Goal: Navigation & Orientation: Find specific page/section

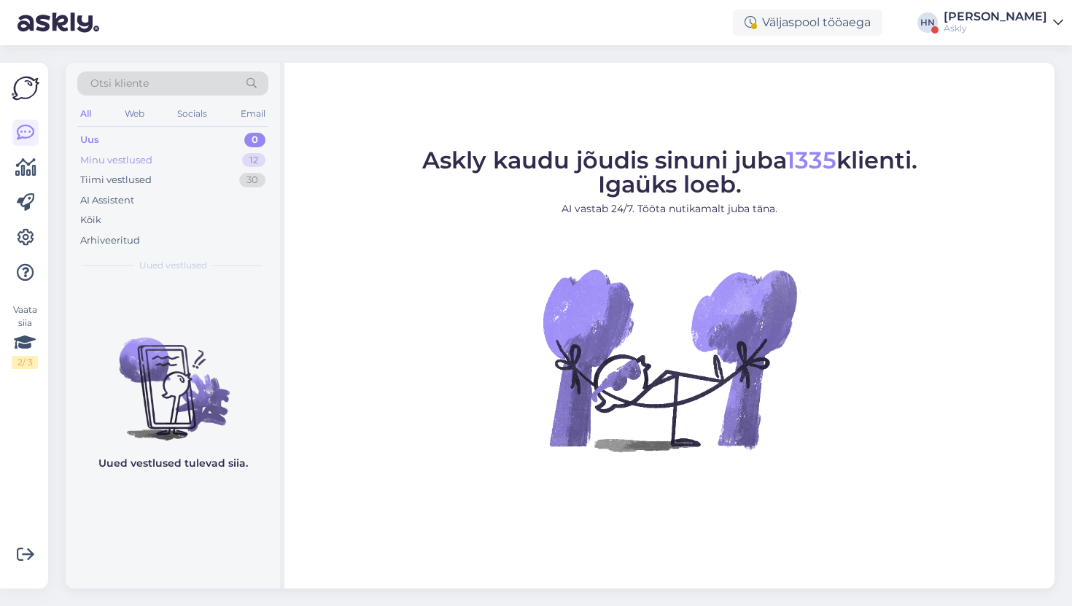
click at [228, 161] on div "Minu vestlused 12" at bounding box center [172, 160] width 191 height 20
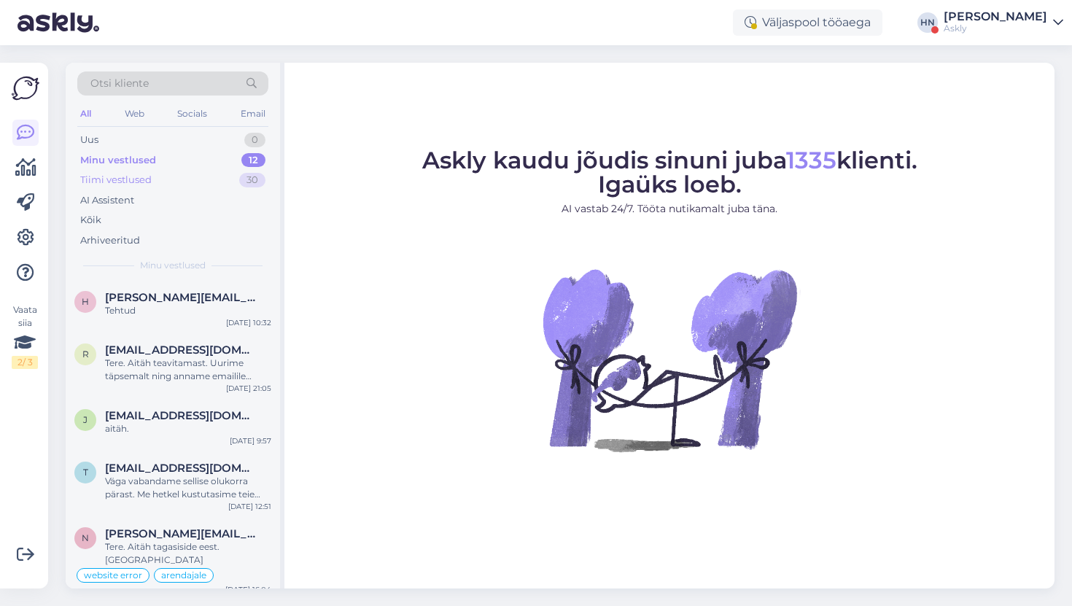
click at [204, 185] on div "Tiimi vestlused 30" at bounding box center [172, 180] width 191 height 20
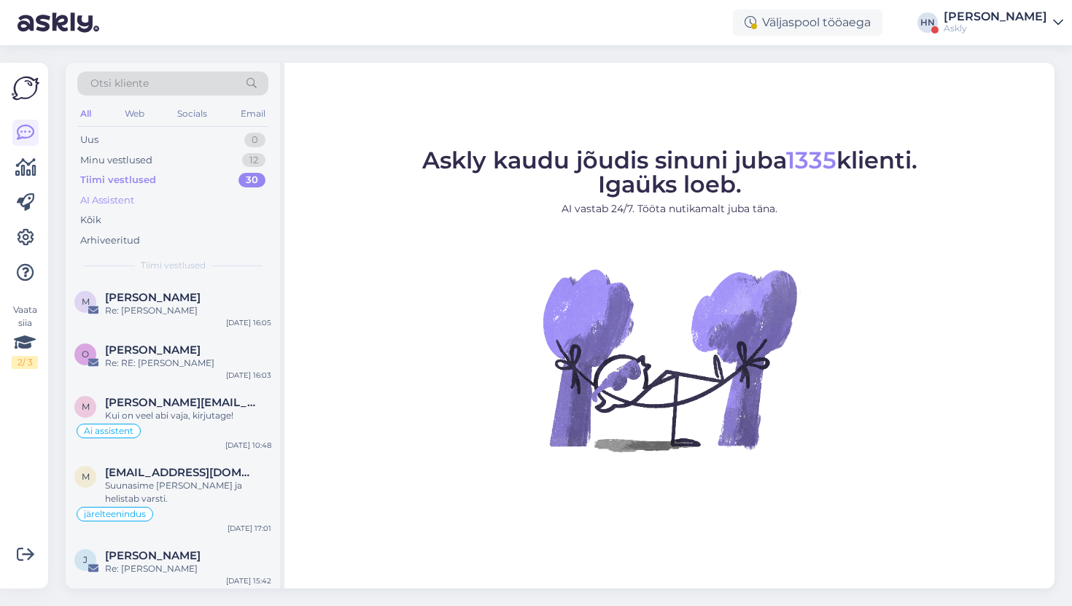
click at [195, 206] on div "AI Assistent" at bounding box center [172, 200] width 191 height 20
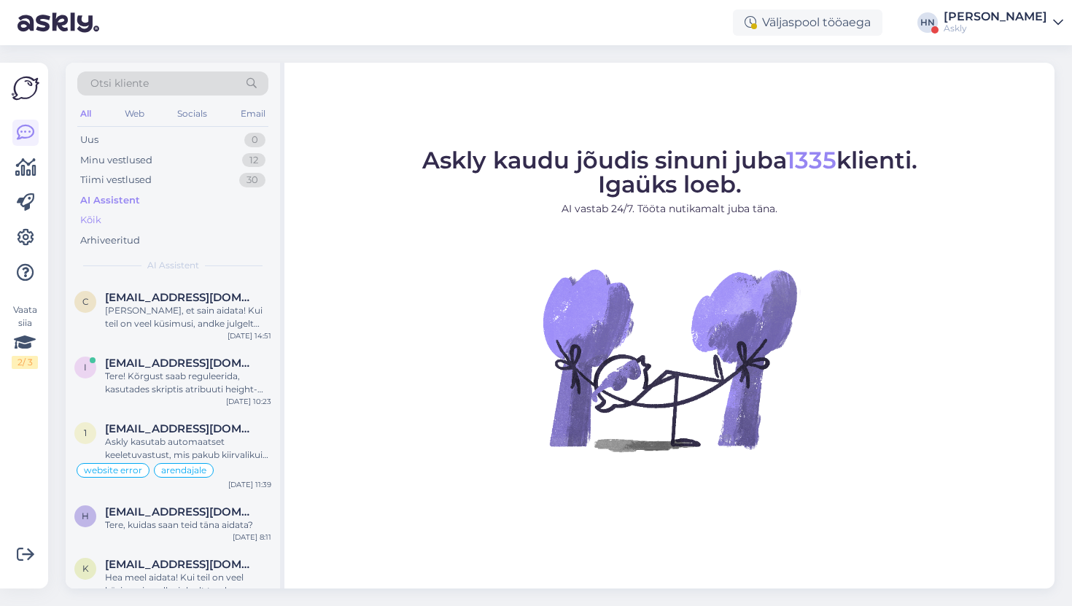
click at [189, 222] on div "Kõik" at bounding box center [172, 220] width 191 height 20
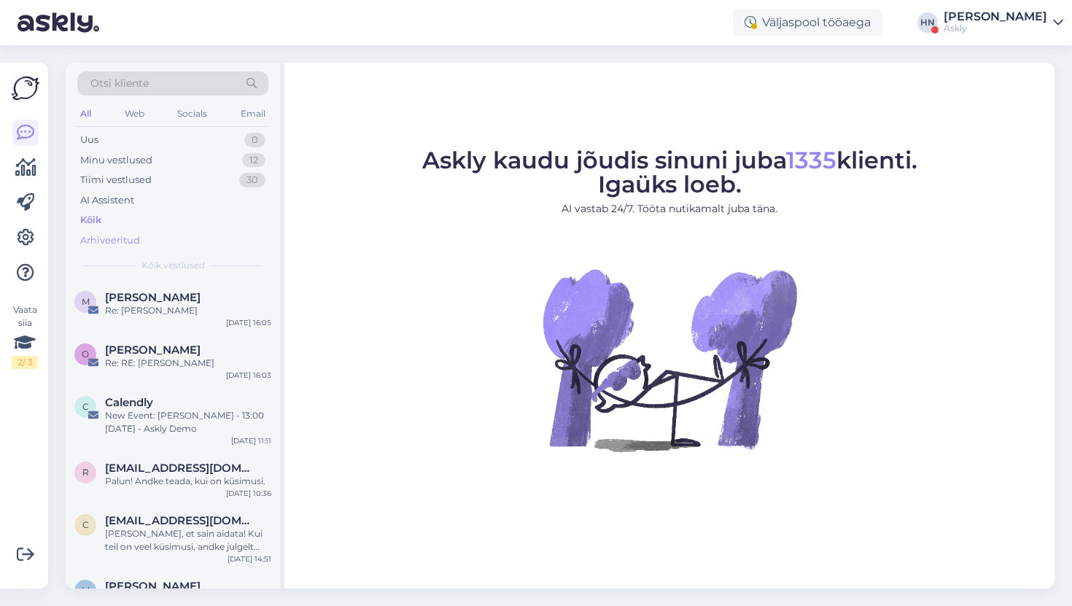
click at [187, 238] on div "Arhiveeritud" at bounding box center [172, 240] width 191 height 20
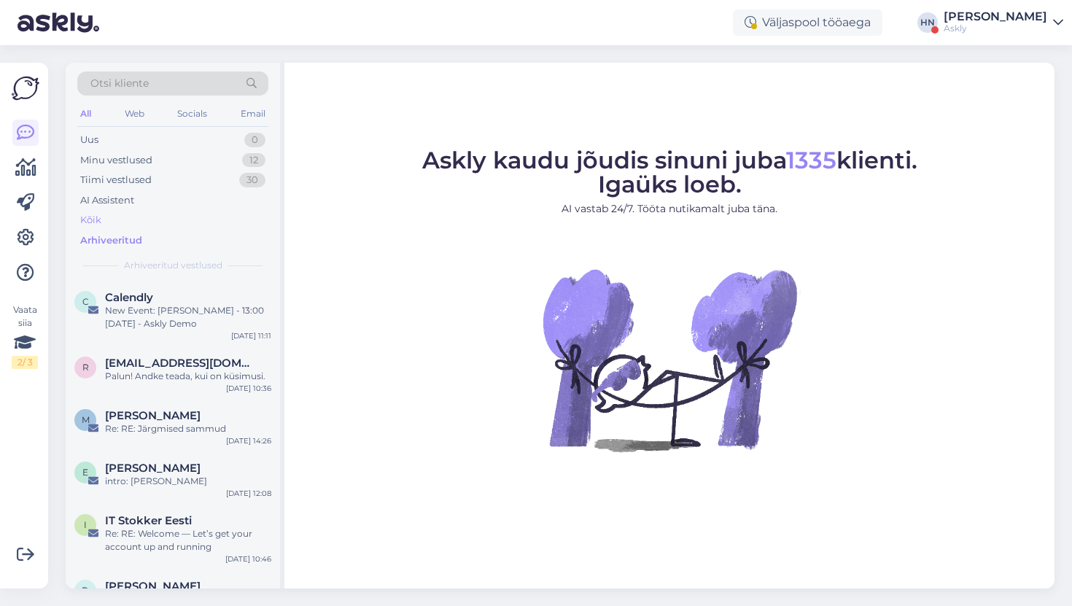
click at [189, 223] on div "Kõik" at bounding box center [172, 220] width 191 height 20
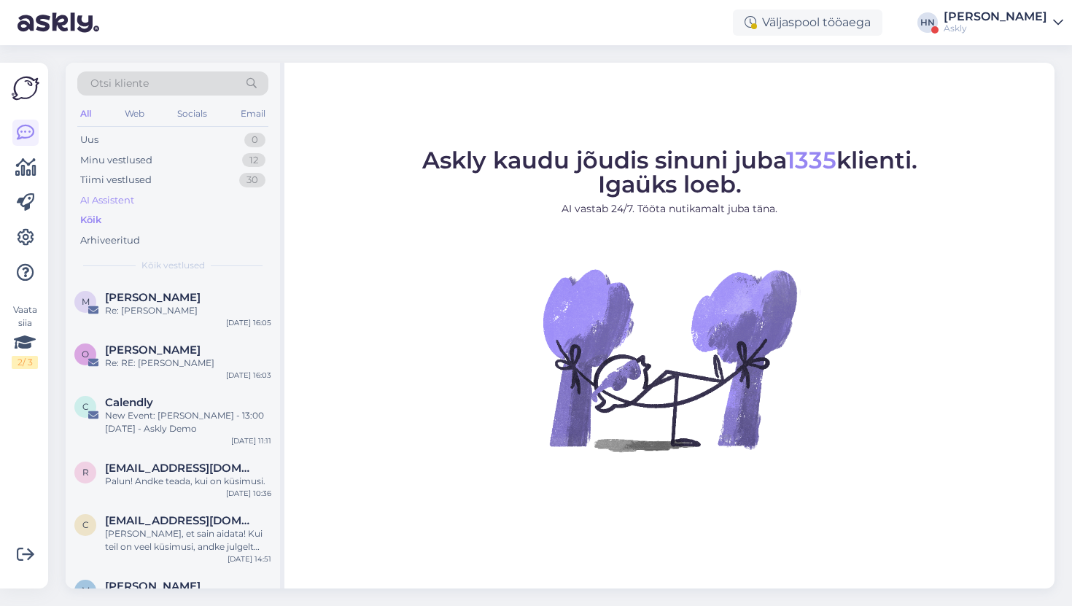
click at [194, 204] on div "AI Assistent" at bounding box center [172, 200] width 191 height 20
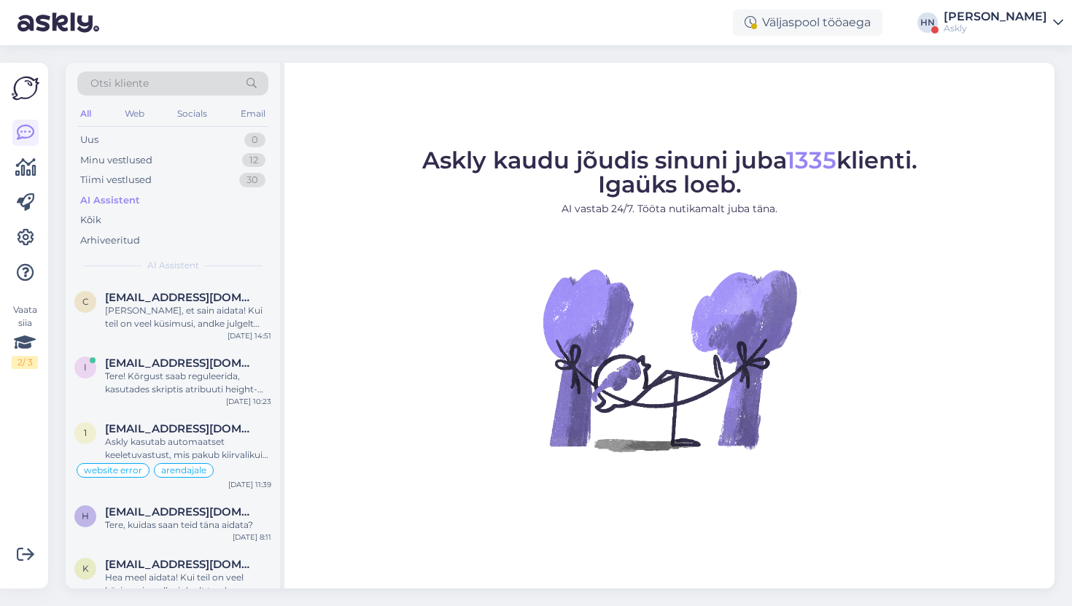
click at [201, 190] on div "AI Assistent" at bounding box center [172, 200] width 191 height 20
click at [206, 176] on div "Tiimi vestlused 30" at bounding box center [172, 180] width 191 height 20
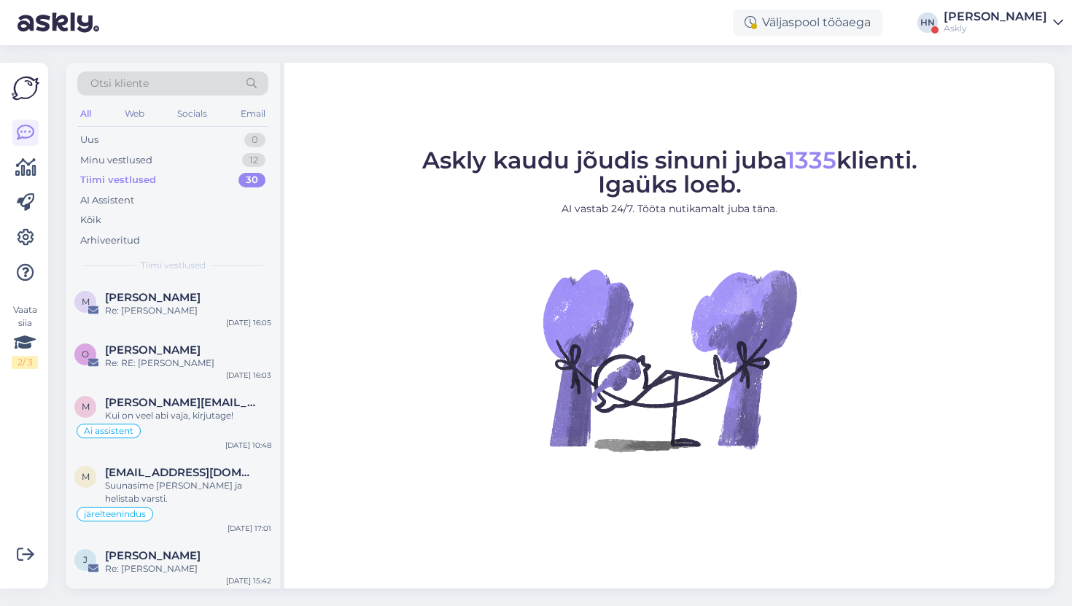
click at [752, 104] on div "Askly kaudu jõudis sinuni juba 1335 klienti. Igaüks loeb. AI vastab 24/7. Tööta…" at bounding box center [669, 326] width 770 height 526
click at [208, 160] on div "Minu vestlused 12" at bounding box center [172, 160] width 191 height 20
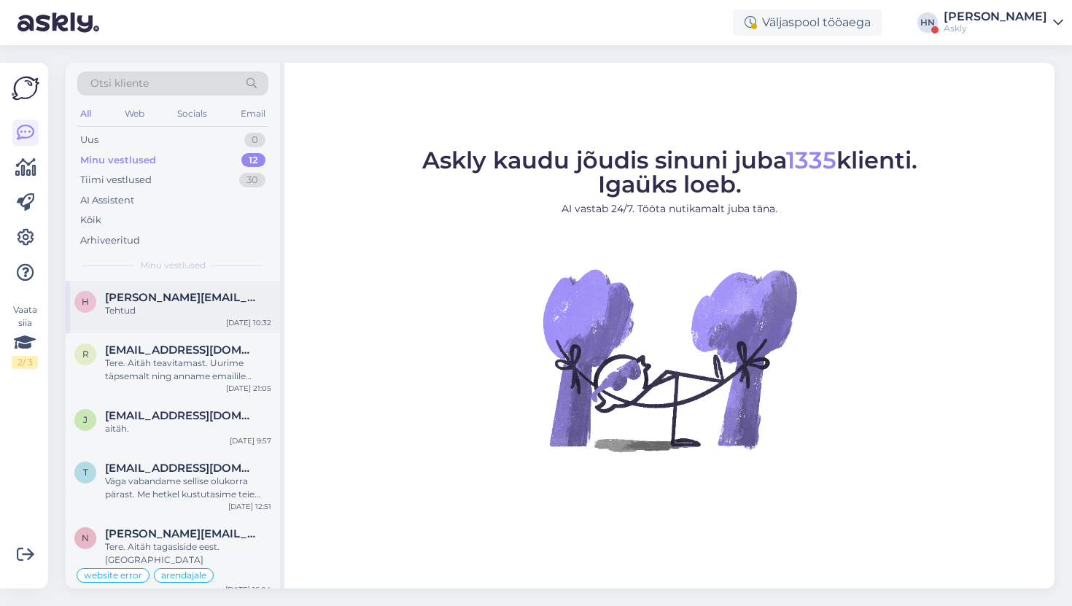
click at [178, 290] on div "h [PERSON_NAME][EMAIL_ADDRESS][DOMAIN_NAME] Tehtud [DATE] 10:32" at bounding box center [173, 307] width 214 height 53
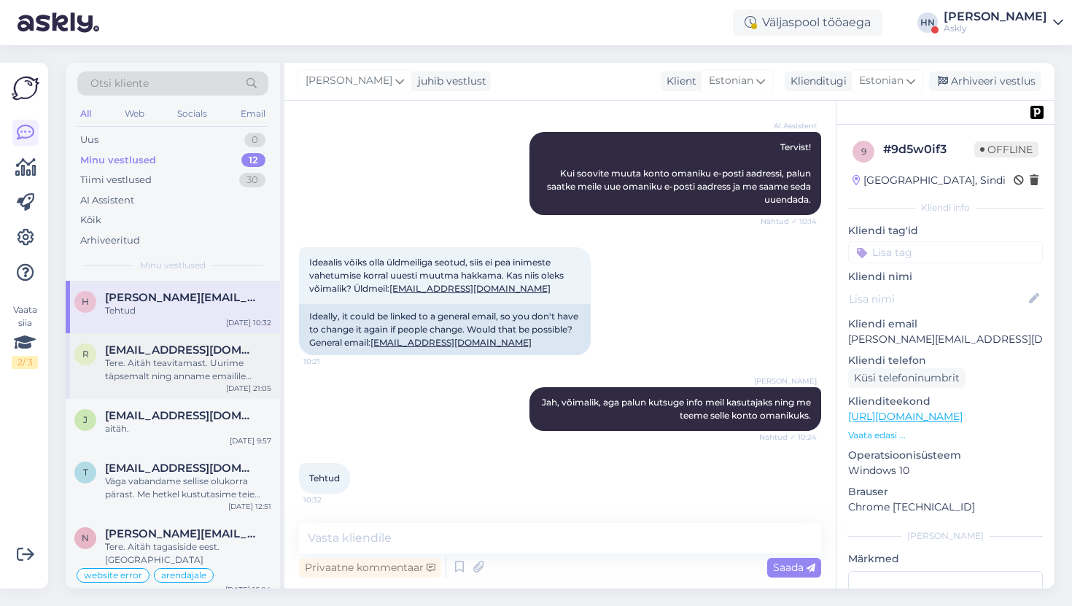
click at [182, 354] on span "[EMAIL_ADDRESS][DOMAIN_NAME]" at bounding box center [181, 349] width 152 height 13
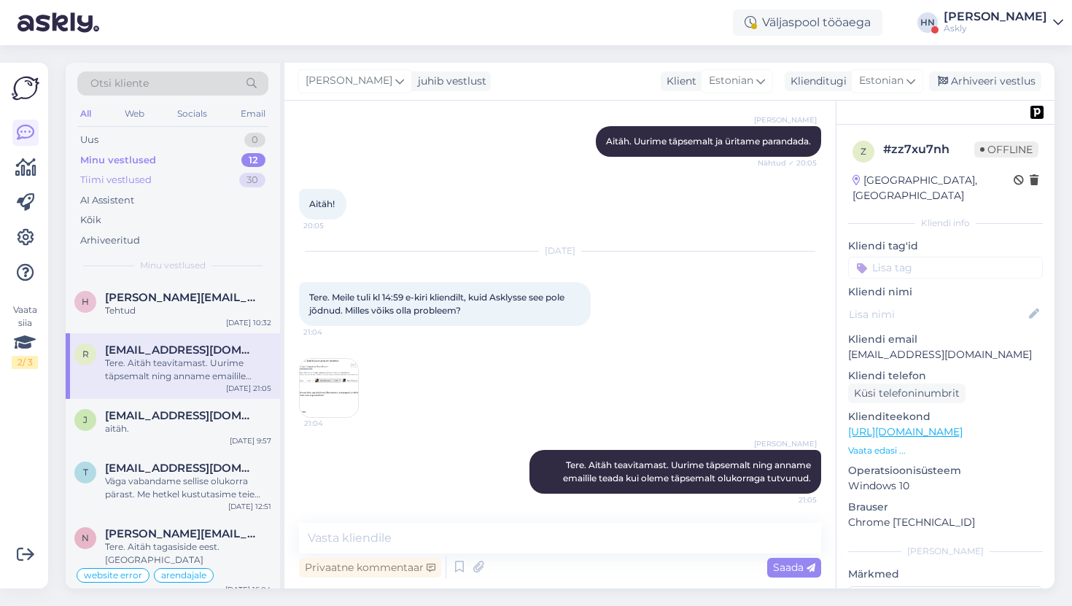
click at [158, 176] on div "Tiimi vestlused 30" at bounding box center [172, 180] width 191 height 20
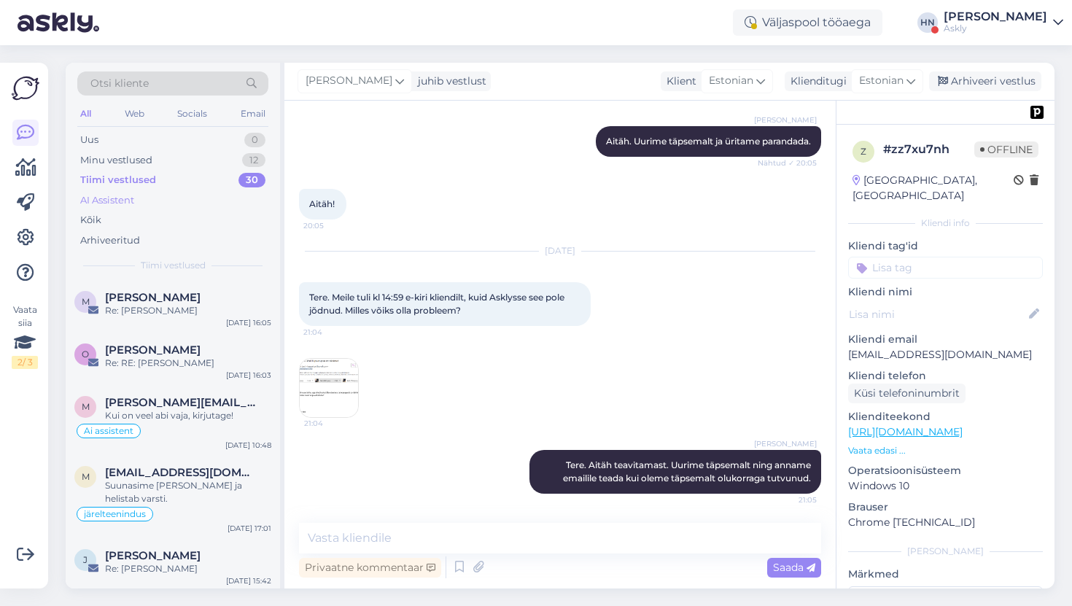
click at [120, 204] on div "AI Assistent" at bounding box center [107, 200] width 54 height 15
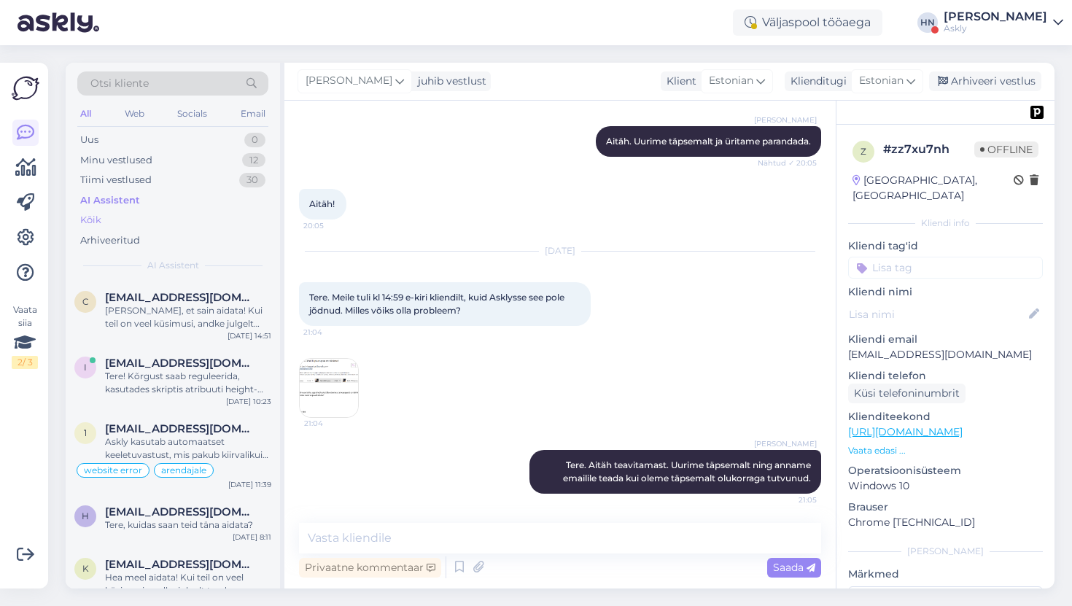
click at [117, 219] on div "Kõik" at bounding box center [172, 220] width 191 height 20
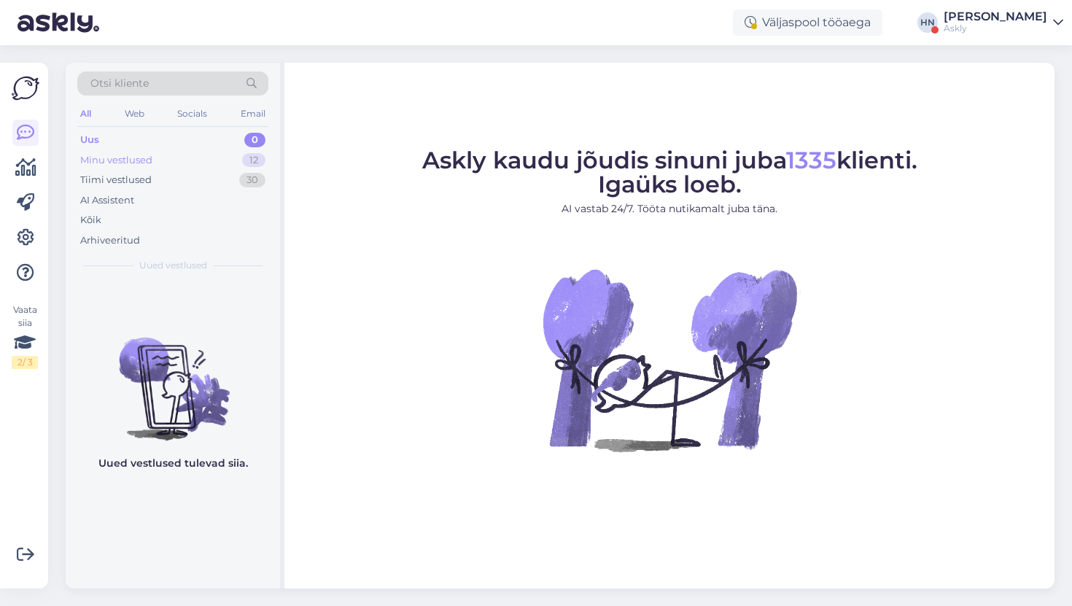
click at [222, 155] on div "Minu vestlused 12" at bounding box center [172, 160] width 191 height 20
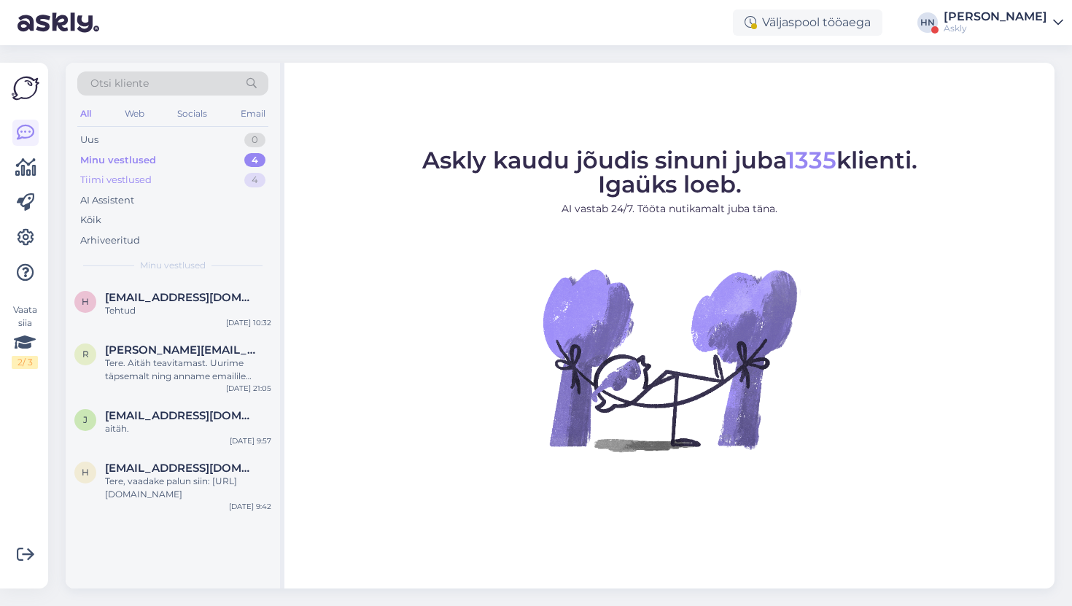
click at [243, 180] on div "Tiimi vestlused 4" at bounding box center [172, 180] width 191 height 20
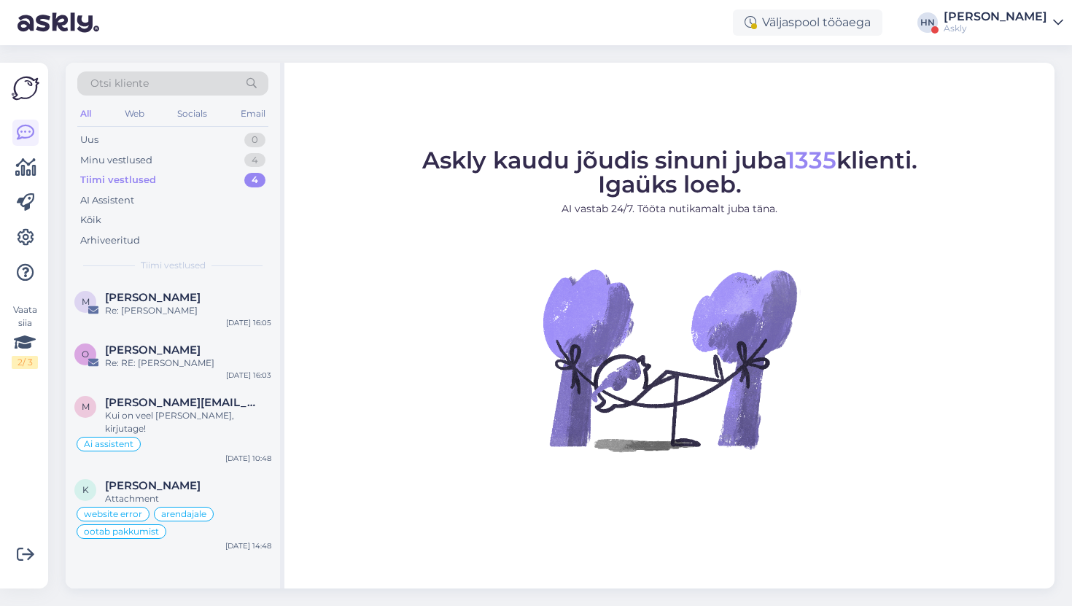
click at [578, 96] on div "Askly kaudu jõudis sinuni juba 1335 klienti. Igaüks loeb. AI vastab 24/7. Tööta…" at bounding box center [669, 326] width 770 height 526
click at [681, 85] on div "Askly kaudu jõudis sinuni juba 1335 klienti. Igaüks loeb. AI vastab 24/7. Tööta…" at bounding box center [669, 326] width 770 height 526
